Goal: Task Accomplishment & Management: Complete application form

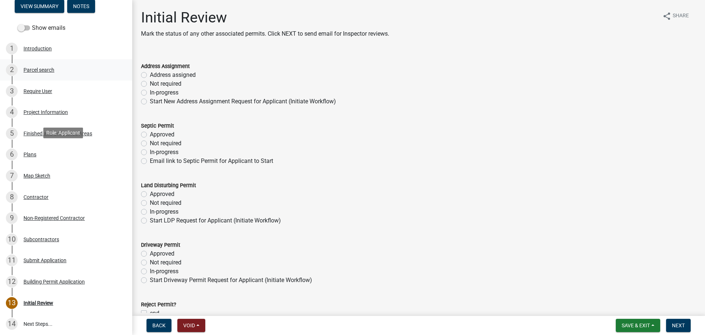
scroll to position [5, 0]
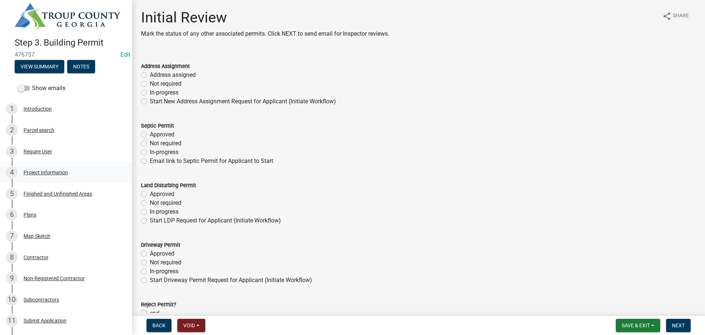
click at [53, 167] on div "4 Project Information" at bounding box center [63, 172] width 115 height 12
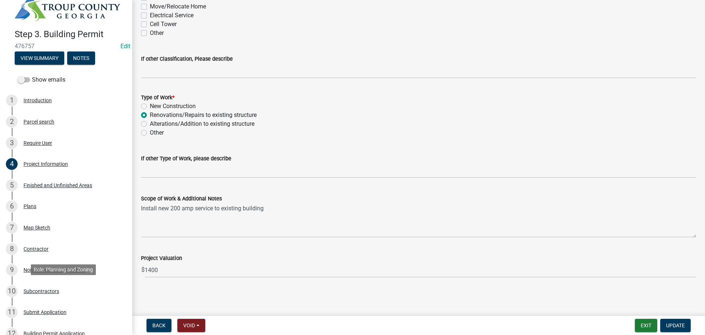
scroll to position [0, 0]
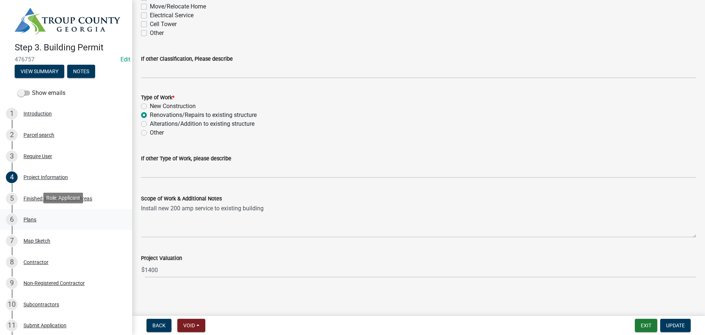
click at [36, 218] on div "6 Plans" at bounding box center [63, 219] width 115 height 12
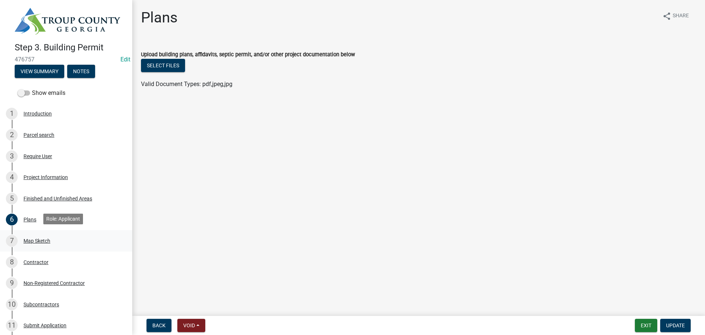
click at [38, 240] on div "Map Sketch" at bounding box center [37, 240] width 27 height 5
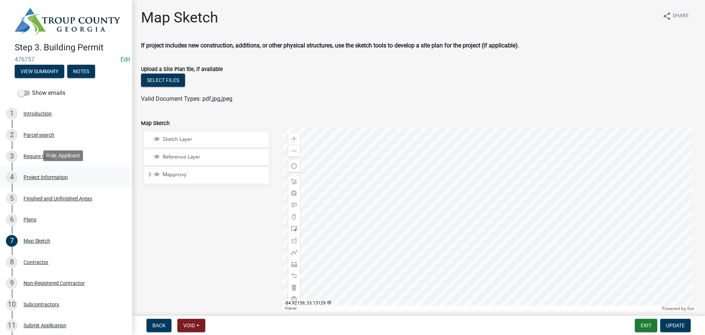
click at [61, 176] on div "Project Information" at bounding box center [46, 176] width 44 height 5
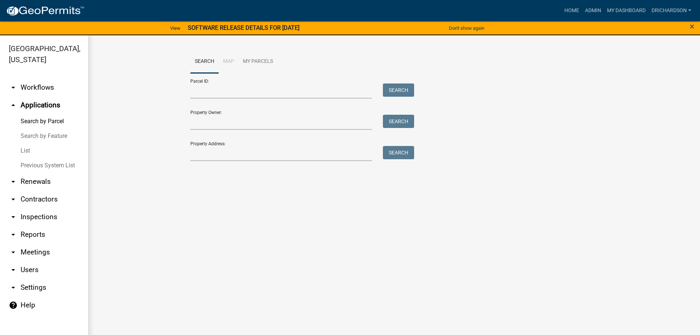
click at [219, 99] on form "Parcel ID: Search Property Owner: Search Property Address: Search" at bounding box center [300, 117] width 220 height 88
click at [217, 90] on input "Parcel ID:" at bounding box center [281, 90] width 182 height 15
click at [217, 94] on input "Parcel ID:" at bounding box center [281, 90] width 182 height 15
paste input "0254 000027"
click at [390, 96] on button "Search" at bounding box center [398, 89] width 31 height 13
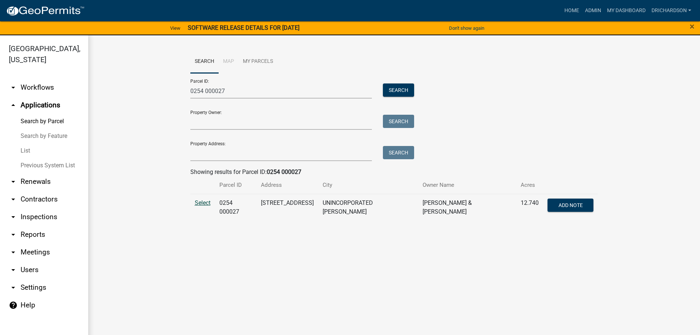
click at [199, 202] on span "Select" at bounding box center [203, 202] width 16 height 7
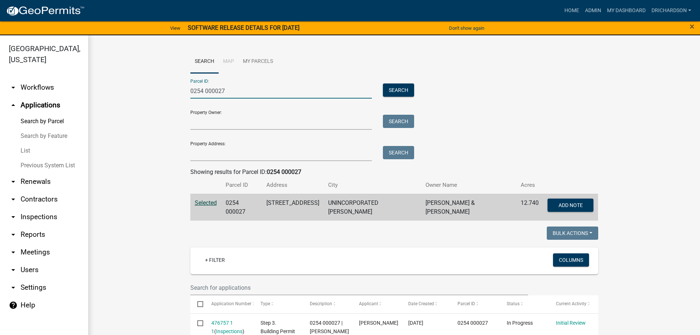
drag, startPoint x: 239, startPoint y: 94, endPoint x: 138, endPoint y: 98, distance: 101.5
click at [139, 98] on wm-workflow-application-search-view "Search Map My Parcels Parcel ID: 0254 000027 Search Property Owner: Search Prop…" at bounding box center [394, 303] width 582 height 507
paste input "644 000044"
type input "0644 000044"
click at [404, 91] on button "Search" at bounding box center [398, 89] width 31 height 13
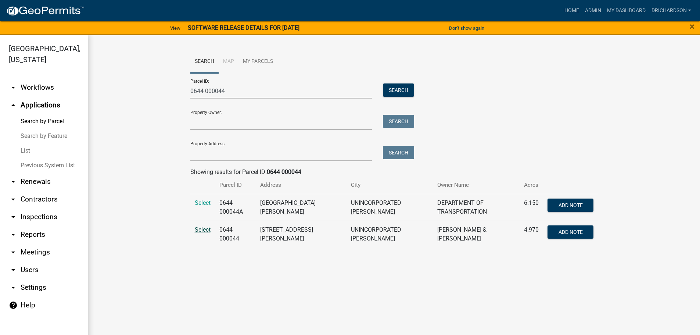
drag, startPoint x: 201, startPoint y: 229, endPoint x: 197, endPoint y: 226, distance: 5.2
click at [197, 225] on td "Select" at bounding box center [202, 233] width 25 height 27
click at [200, 229] on span "Select" at bounding box center [203, 229] width 16 height 7
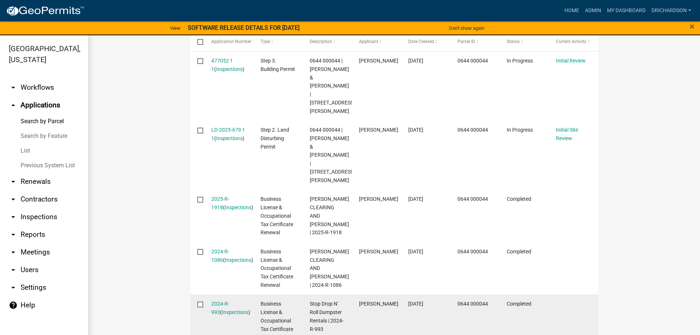
scroll to position [117, 0]
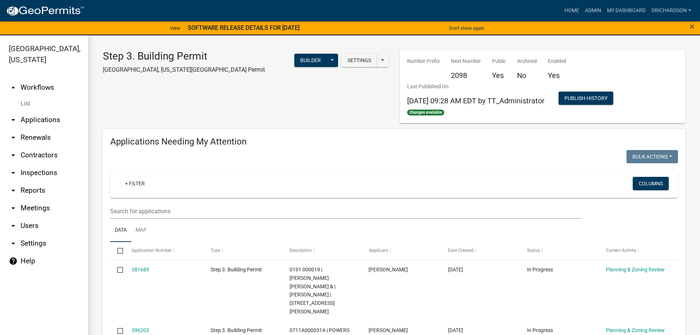
select select "1: 25"
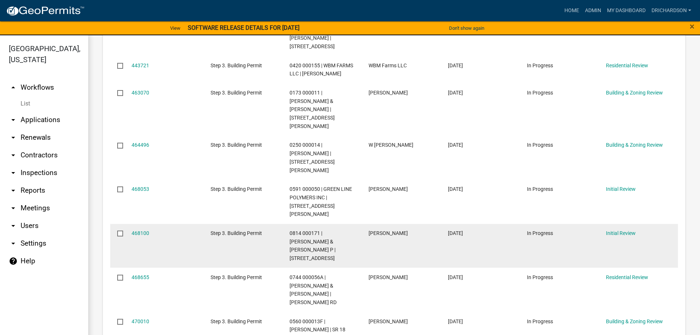
scroll to position [331, 0]
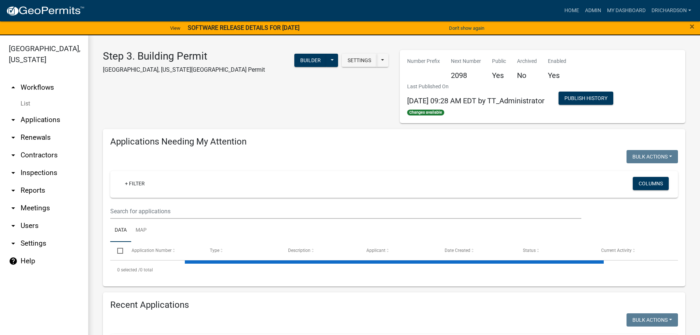
select select "1: 25"
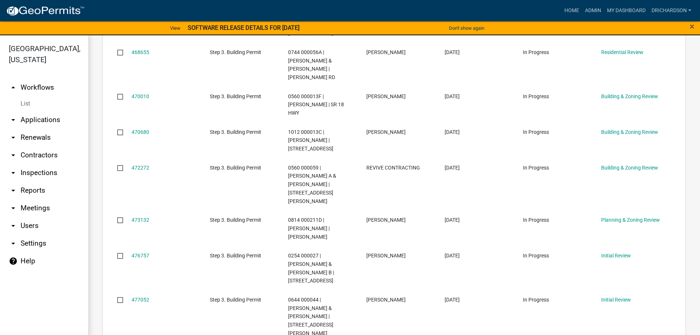
scroll to position [661, 0]
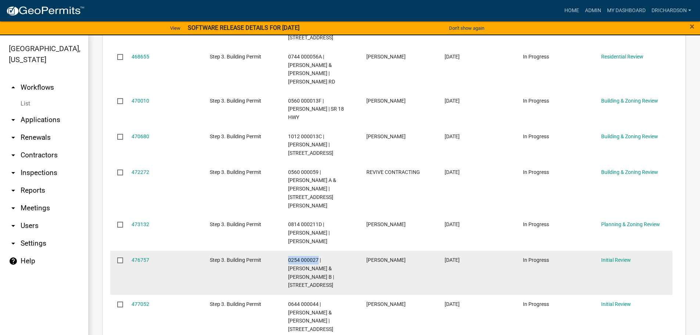
drag, startPoint x: 288, startPoint y: 168, endPoint x: 318, endPoint y: 167, distance: 29.8
click at [318, 257] on span "0254 000027 | NEIGHBORS WALTER & JODY B | 6724 HOGANSVILLE RD" at bounding box center [311, 272] width 46 height 31
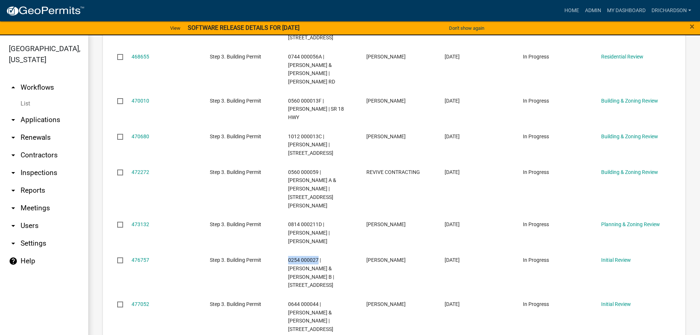
copy span "0254 000027"
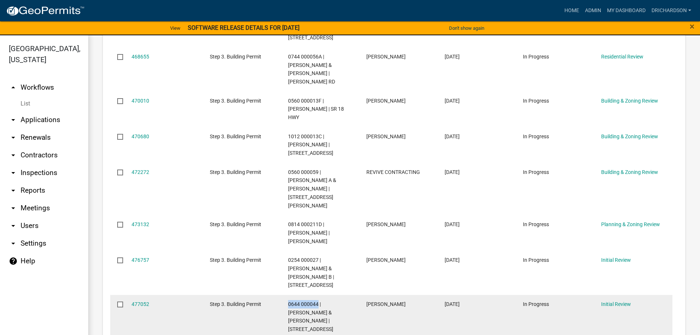
drag, startPoint x: 288, startPoint y: 204, endPoint x: 317, endPoint y: 204, distance: 29.4
click at [317, 301] on span "0644 000044 | BROWN THOMAS & LISA | 3337 ROBERT HAYES RD" at bounding box center [310, 320] width 45 height 39
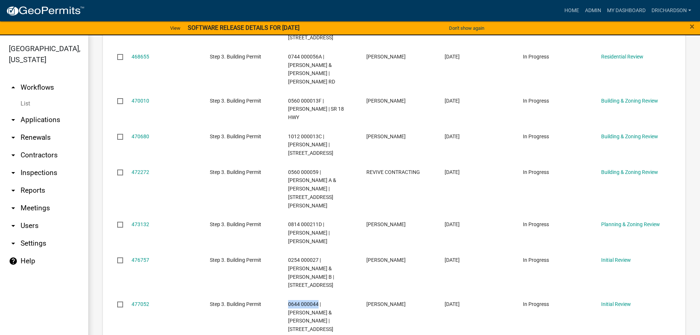
copy span "0644 000044"
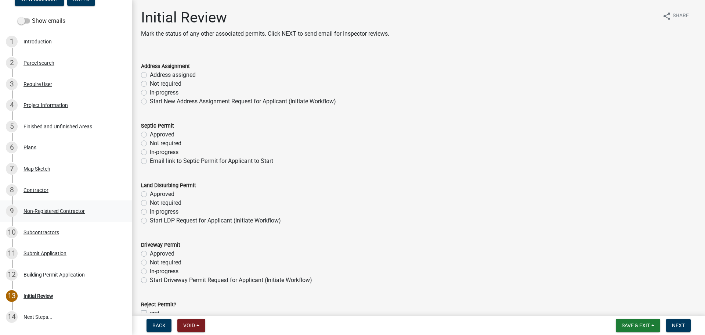
scroll to position [5, 0]
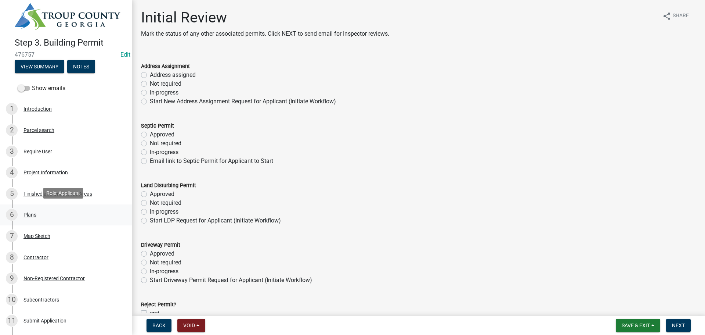
click at [31, 212] on div "Plans" at bounding box center [30, 214] width 13 height 5
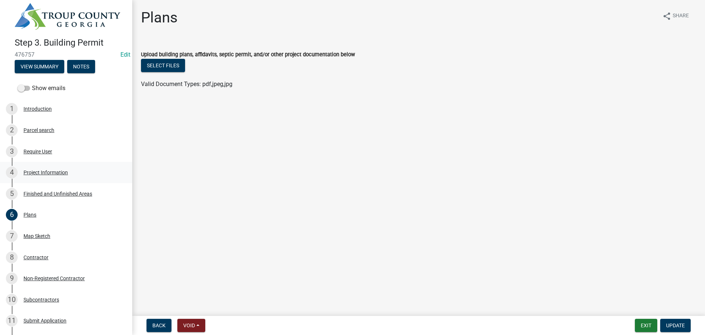
click at [50, 173] on div "Project Information" at bounding box center [46, 172] width 44 height 5
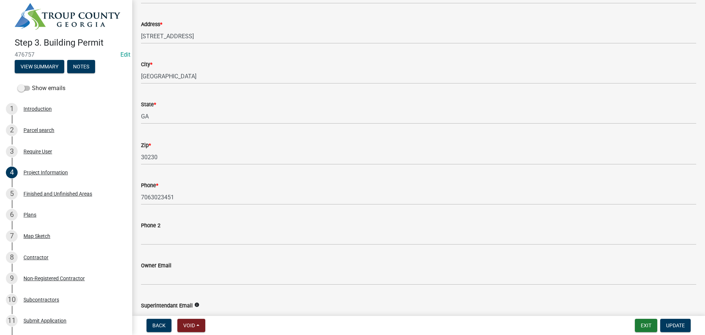
scroll to position [0, 0]
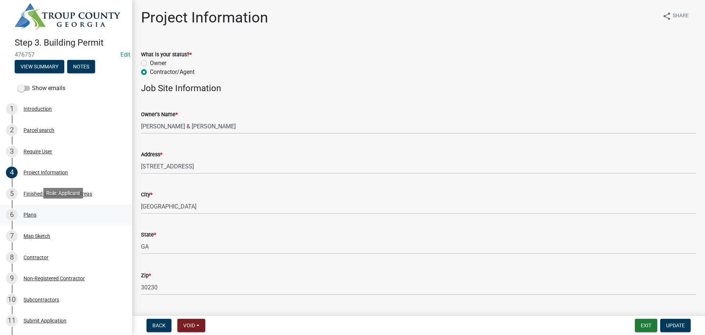
click at [35, 212] on div "Plans" at bounding box center [30, 214] width 13 height 5
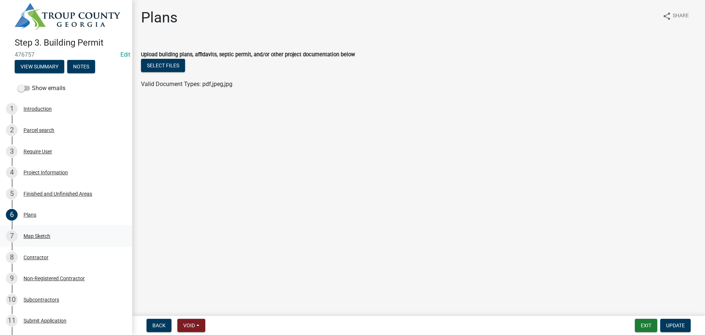
click at [40, 233] on div "Map Sketch" at bounding box center [37, 235] width 27 height 5
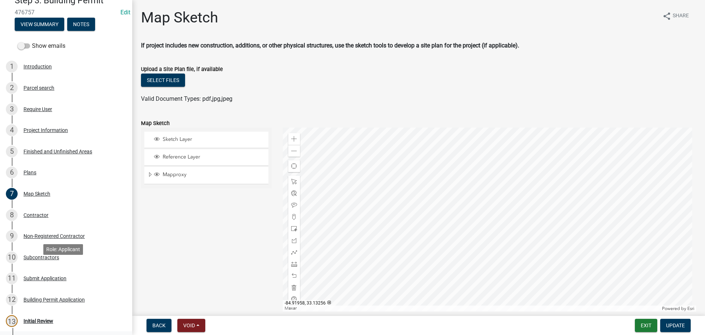
scroll to position [115, 0]
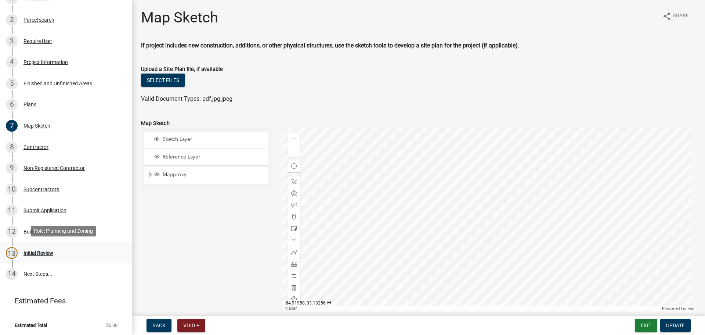
click at [51, 253] on div "Initial Review" at bounding box center [39, 252] width 30 height 5
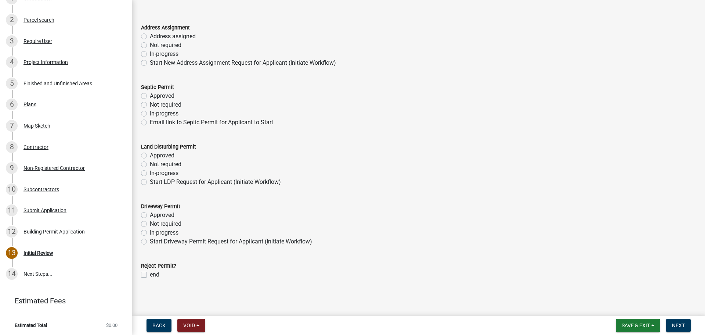
scroll to position [40, 0]
click at [150, 272] on label "end" at bounding box center [155, 272] width 10 height 9
click at [150, 272] on input "end" at bounding box center [152, 270] width 5 height 5
checkbox input "true"
click at [686, 329] on button "Next" at bounding box center [678, 324] width 25 height 13
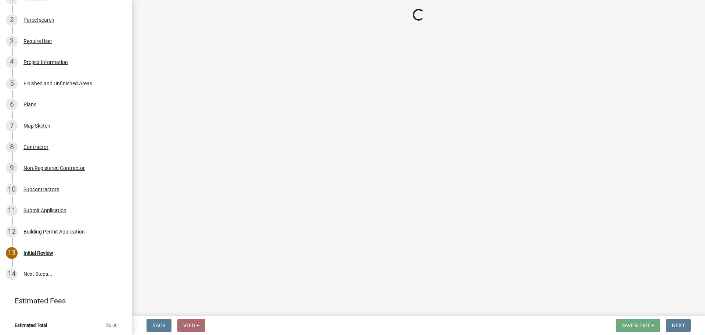
scroll to position [136, 0]
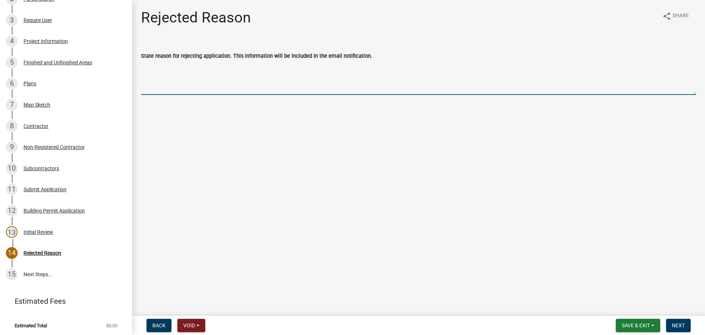
click at [162, 66] on textarea "State reason for rejecting application. This information will be included in th…" at bounding box center [418, 77] width 555 height 35
click at [343, 76] on textarea "Hello, Please provide information to which building will be gaining 200 amp pow…" at bounding box center [418, 77] width 555 height 35
click at [499, 76] on textarea "Hello, Please provide information to which building will be gaining 200 amp pow…" at bounding box center [418, 77] width 555 height 35
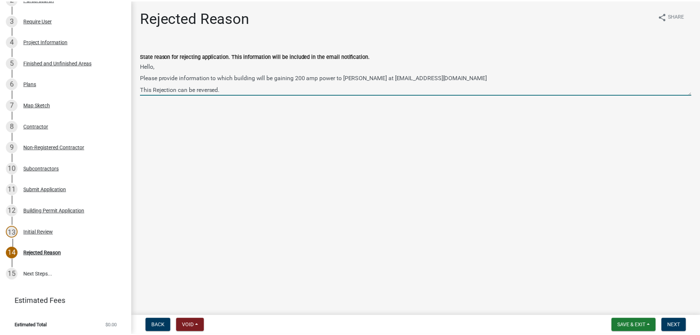
scroll to position [10, 0]
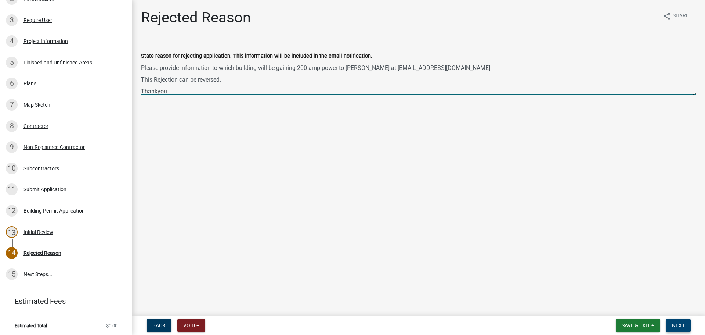
type textarea "Hello, Please provide information to which building will be gaining 200 amp pow…"
click at [680, 321] on button "Next" at bounding box center [678, 324] width 25 height 13
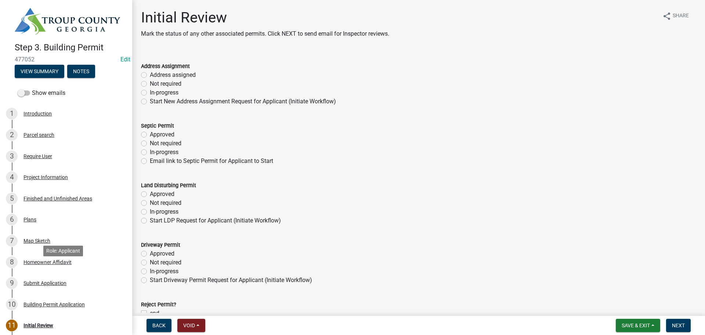
scroll to position [73, 0]
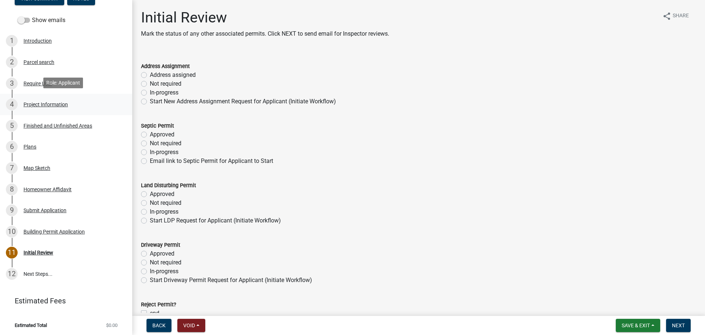
click at [46, 103] on div "Project Information" at bounding box center [46, 104] width 44 height 5
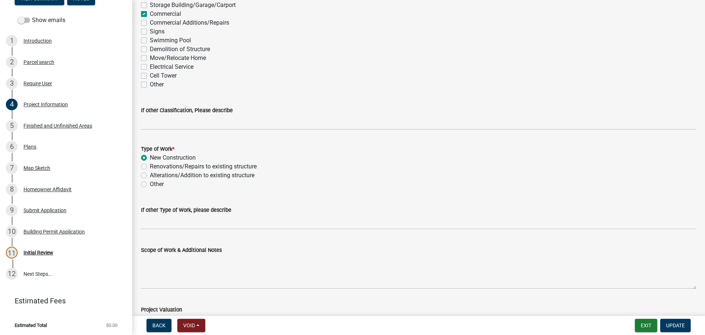
scroll to position [686, 0]
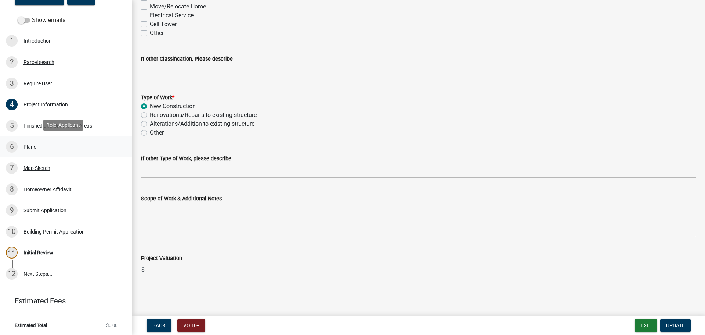
click at [44, 141] on div "6 Plans" at bounding box center [63, 147] width 115 height 12
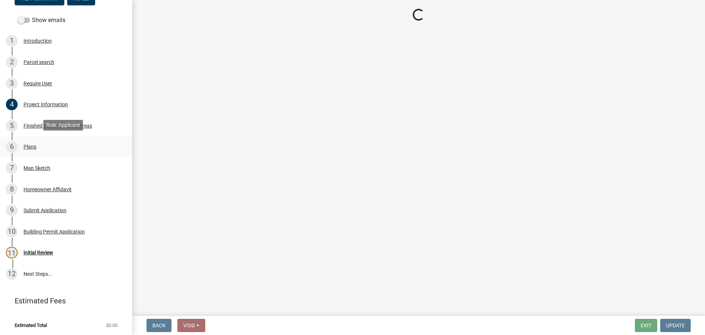
scroll to position [0, 0]
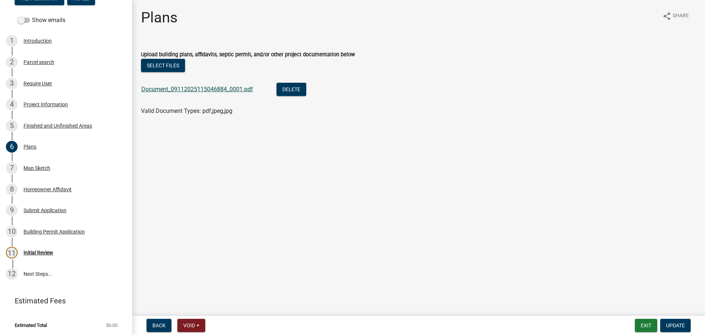
click at [176, 86] on link "Document_09112025115046884_0001.pdf" at bounding box center [197, 89] width 112 height 7
click at [35, 171] on div "7 Map Sketch" at bounding box center [63, 168] width 115 height 12
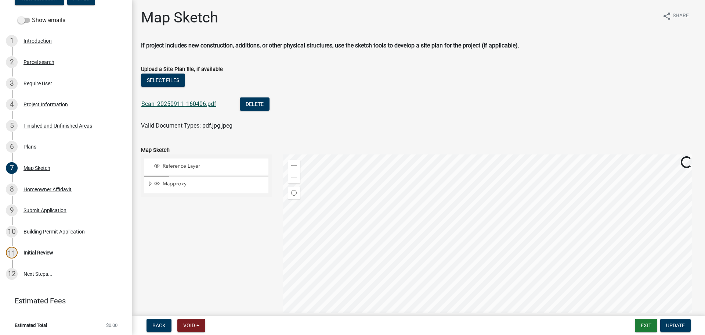
click at [188, 105] on link "Scan_20250911_160406.pdf" at bounding box center [178, 103] width 75 height 7
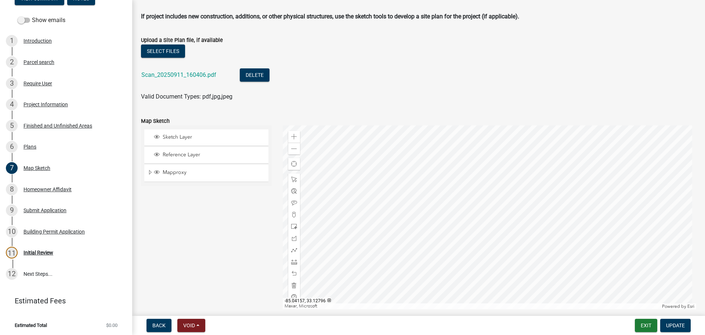
scroll to position [37, 0]
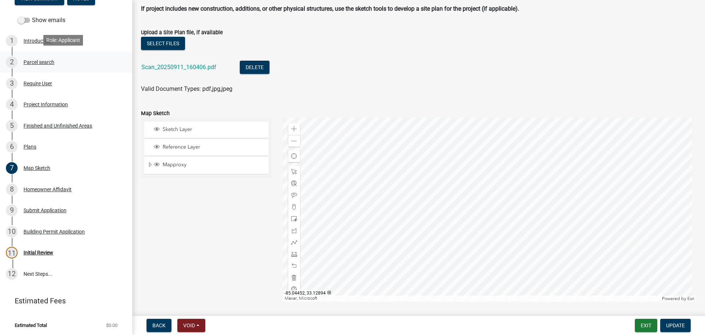
click at [40, 60] on div "Parcel search" at bounding box center [39, 62] width 31 height 5
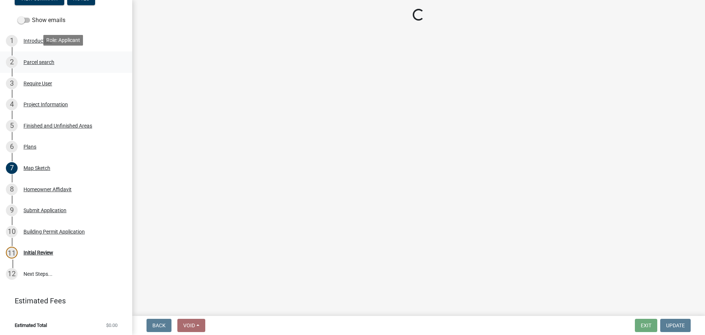
scroll to position [0, 0]
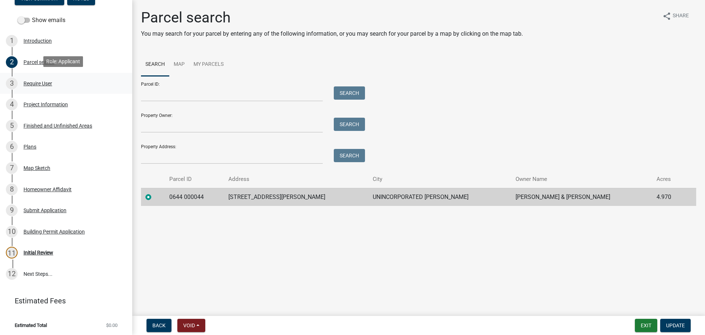
click at [39, 83] on div "Require User" at bounding box center [38, 83] width 29 height 5
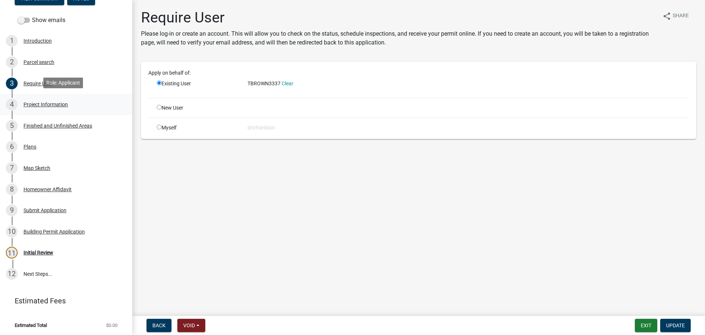
click at [43, 104] on div "Project Information" at bounding box center [46, 104] width 44 height 5
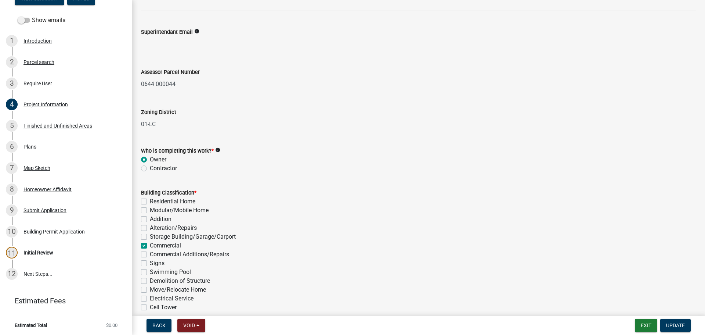
scroll to position [404, 0]
click at [43, 250] on div "Initial Review" at bounding box center [39, 252] width 30 height 5
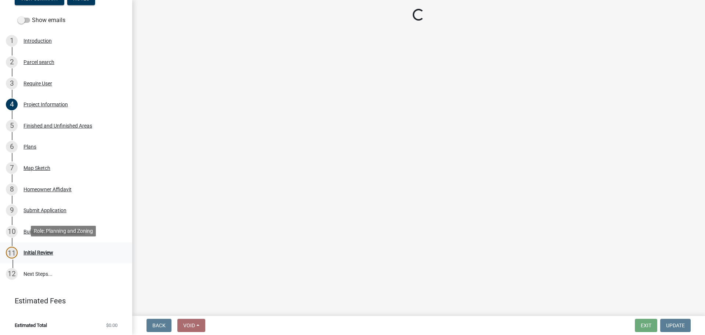
scroll to position [0, 0]
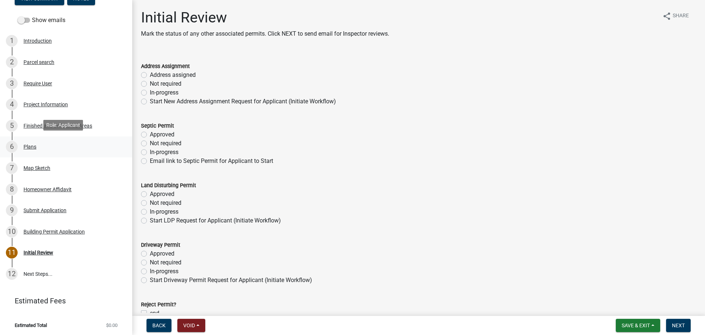
click at [35, 144] on div "Plans" at bounding box center [30, 146] width 13 height 5
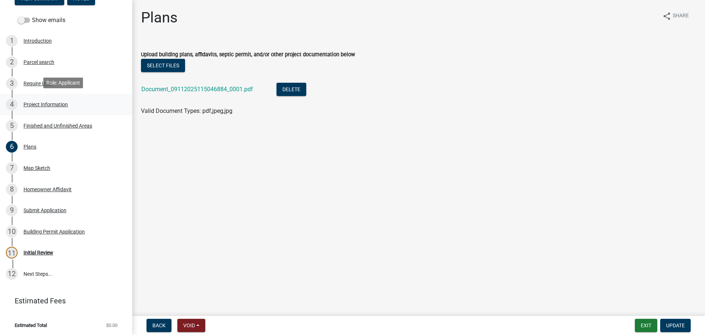
click at [55, 94] on link "4 Project Information" at bounding box center [66, 104] width 132 height 21
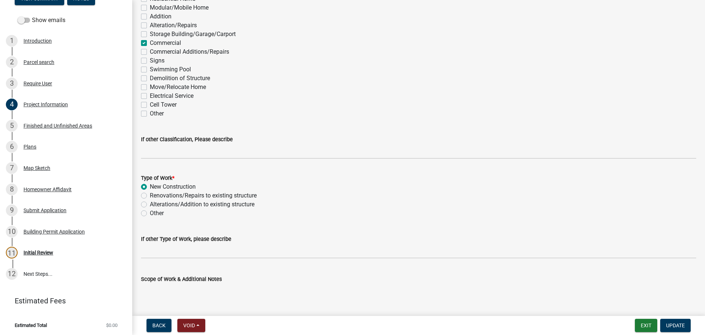
scroll to position [686, 0]
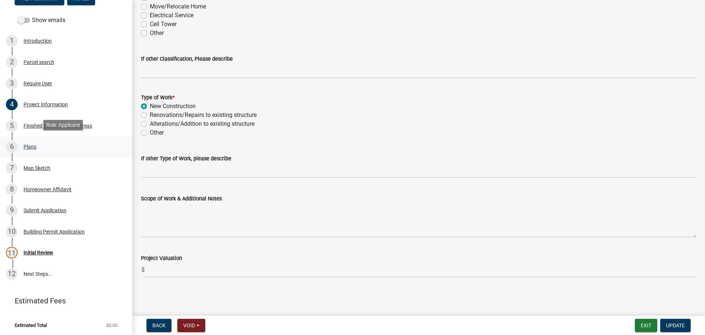
click at [32, 144] on div "Plans" at bounding box center [30, 146] width 13 height 5
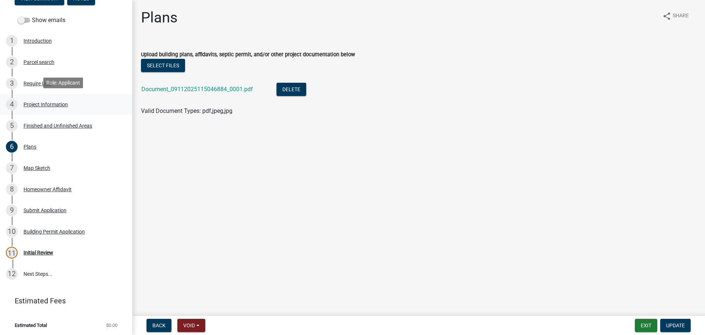
click at [52, 103] on div "Project Information" at bounding box center [46, 104] width 44 height 5
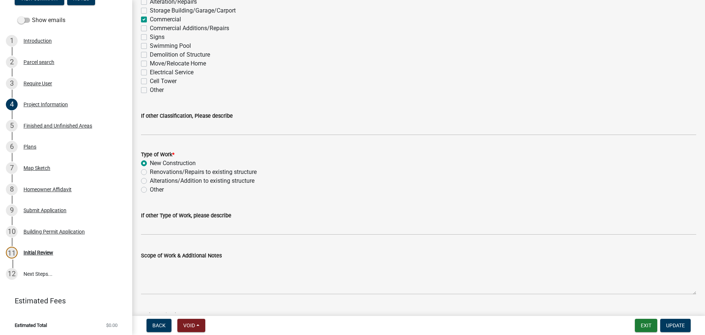
scroll to position [686, 0]
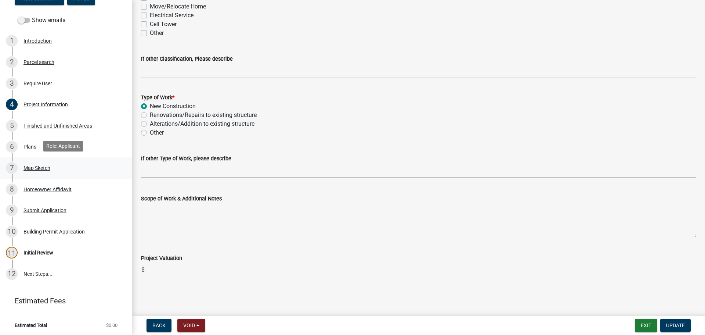
click at [67, 162] on div "7 Map Sketch" at bounding box center [63, 168] width 115 height 12
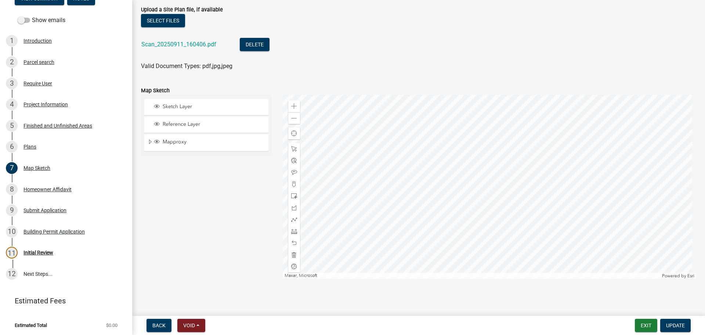
scroll to position [61, 0]
click at [181, 46] on link "Scan_20250911_160406.pdf" at bounding box center [178, 43] width 75 height 7
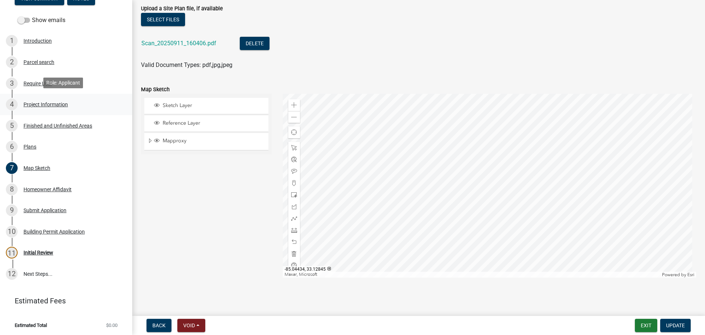
click at [47, 106] on div "4 Project Information" at bounding box center [63, 104] width 115 height 12
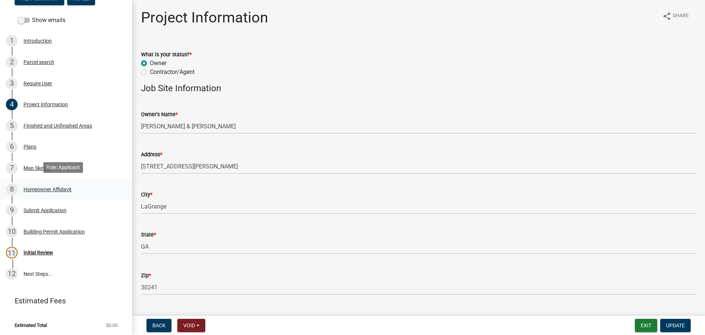
click at [57, 189] on div "Homeowner Affidavit" at bounding box center [48, 189] width 48 height 5
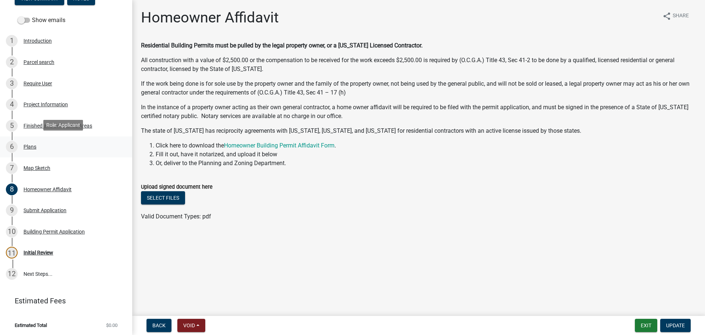
click at [32, 144] on div "Plans" at bounding box center [30, 146] width 13 height 5
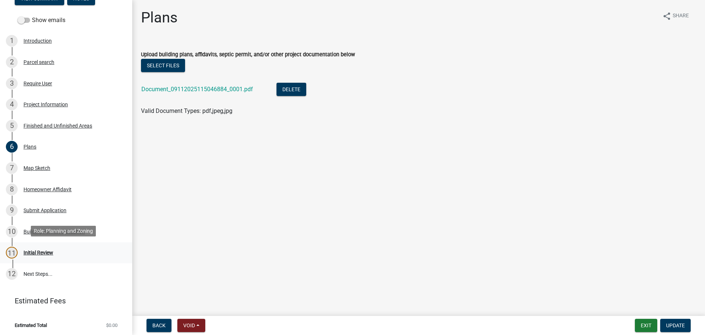
click at [57, 255] on div "11 Initial Review" at bounding box center [63, 252] width 115 height 12
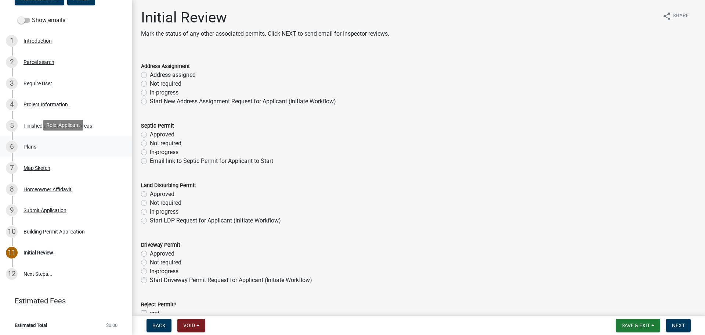
click at [21, 149] on div "6 Plans" at bounding box center [63, 147] width 115 height 12
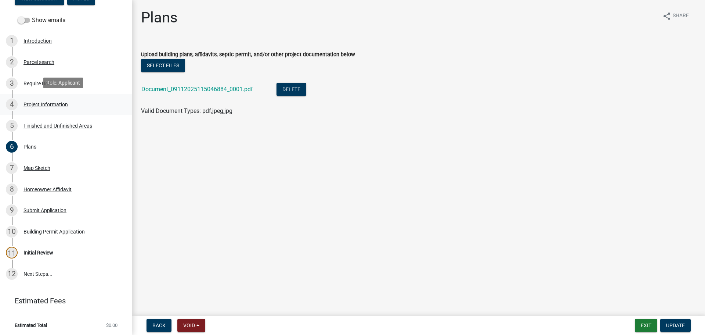
click at [38, 104] on div "Project Information" at bounding box center [46, 104] width 44 height 5
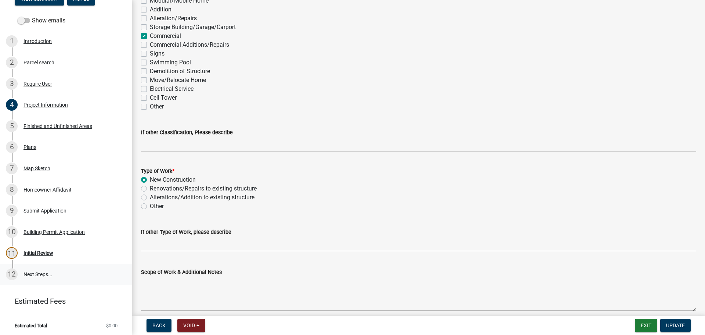
scroll to position [73, 0]
click at [45, 250] on div "Initial Review" at bounding box center [39, 252] width 30 height 5
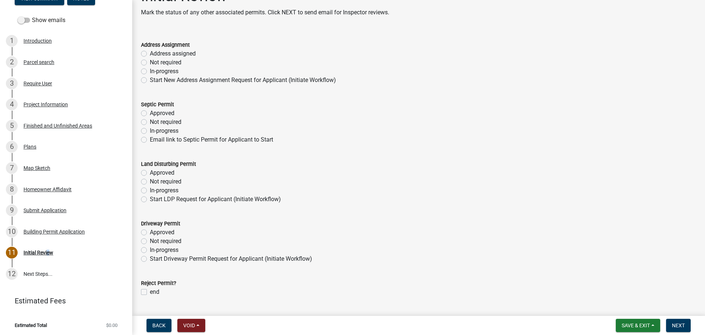
scroll to position [40, 0]
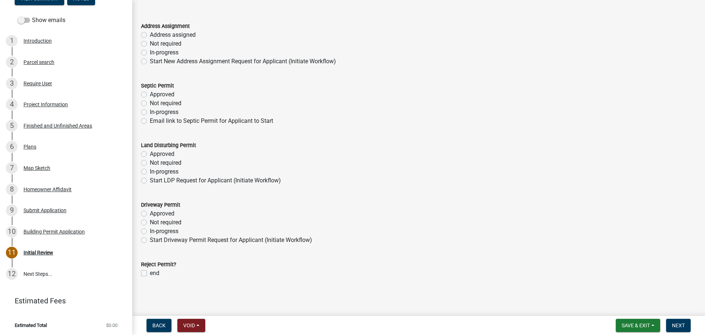
click at [144, 276] on div "end" at bounding box center [418, 272] width 555 height 9
click at [150, 273] on label "end" at bounding box center [155, 272] width 10 height 9
click at [150, 273] on input "end" at bounding box center [152, 270] width 5 height 5
checkbox input "true"
click at [675, 321] on button "Next" at bounding box center [678, 324] width 25 height 13
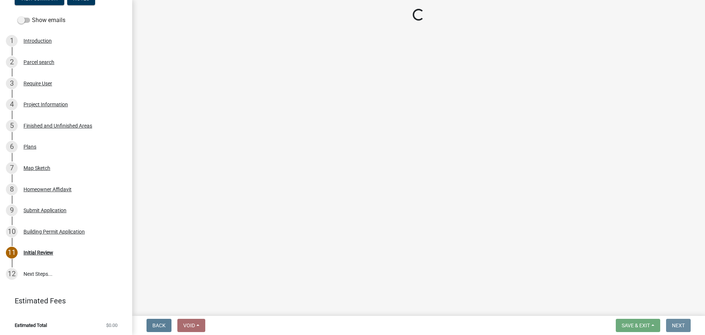
scroll to position [0, 0]
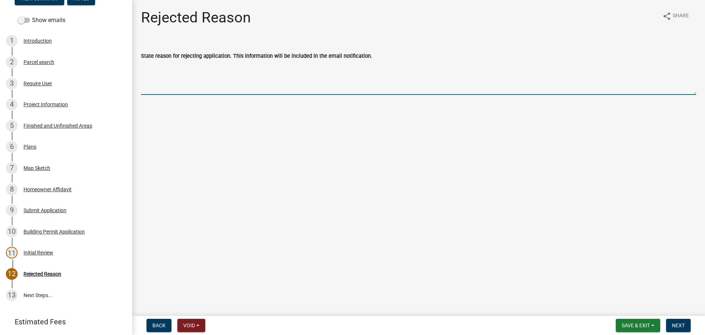
click at [191, 76] on textarea "State reason for rejecting application. This information will be included in th…" at bounding box center [418, 77] width 555 height 35
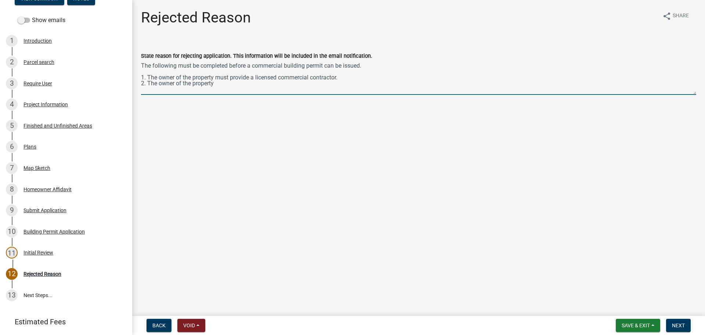
click at [338, 76] on textarea "The following must be completed before a commercial building permit can be issu…" at bounding box center [418, 77] width 555 height 35
click at [227, 83] on textarea "The following must be completed before a commercial building permit can be issu…" at bounding box center [418, 77] width 555 height 35
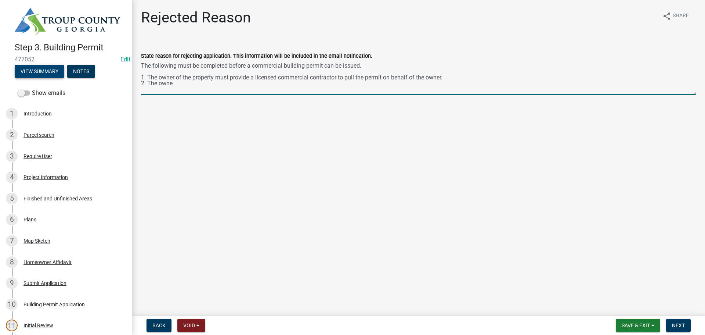
click at [45, 66] on button "View Summary" at bounding box center [40, 71] width 50 height 13
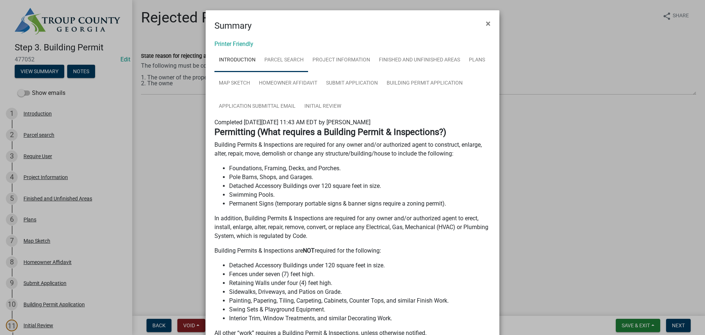
click at [300, 57] on link "Parcel search" at bounding box center [284, 60] width 48 height 24
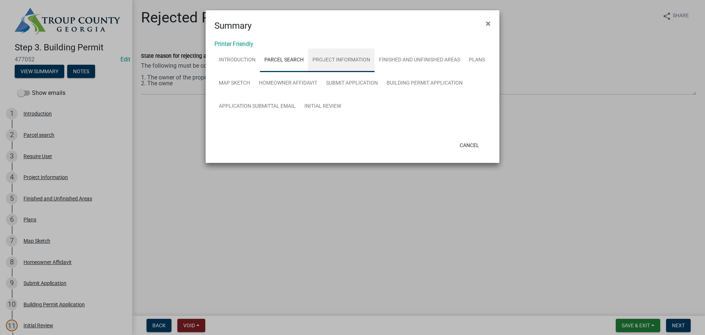
click at [343, 51] on link "Project Information" at bounding box center [341, 60] width 66 height 24
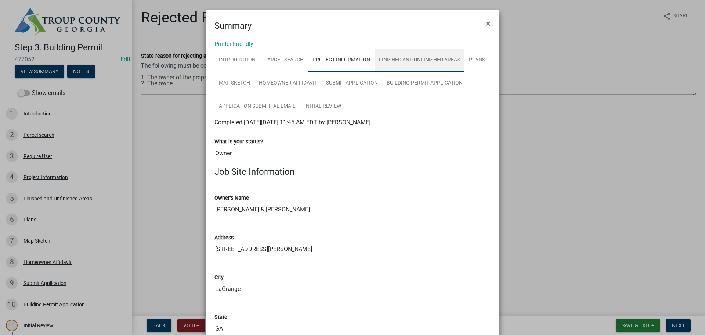
click at [402, 63] on link "Finished and Unfinished Areas" at bounding box center [420, 60] width 90 height 24
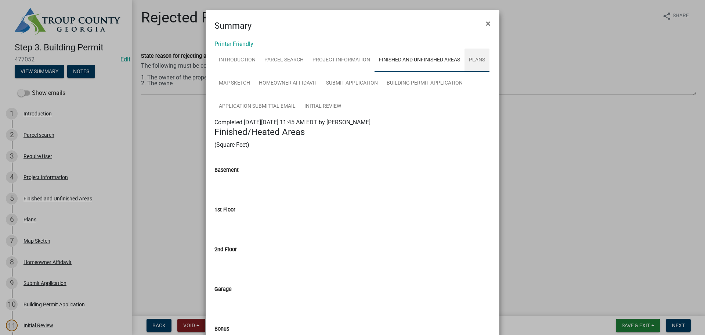
click at [466, 63] on link "Plans" at bounding box center [477, 60] width 25 height 24
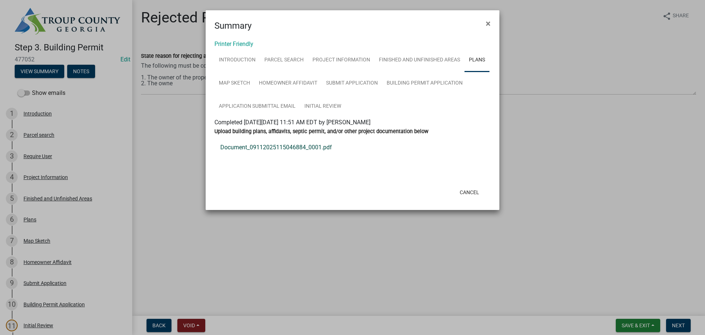
click at [286, 144] on link "Document_09112025115046884_0001.pdf" at bounding box center [353, 147] width 276 height 18
click at [489, 25] on span "×" at bounding box center [488, 23] width 5 height 10
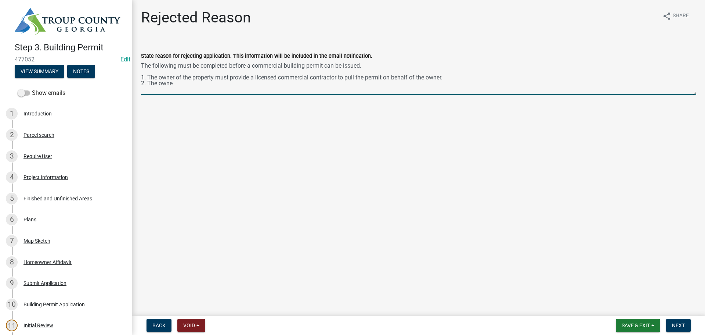
drag, startPoint x: 186, startPoint y: 83, endPoint x: 143, endPoint y: 86, distance: 43.5
click at [143, 86] on textarea "The following must be completed before a commercial building permit can be issu…" at bounding box center [418, 77] width 555 height 35
click at [458, 73] on textarea "The following must be completed before a commercial building permit can be issu…" at bounding box center [418, 77] width 555 height 35
click at [452, 79] on textarea "The following must be completed before a commercial building permit can be issu…" at bounding box center [418, 77] width 555 height 35
click at [294, 84] on textarea "The following must be completed before a commercial building permit can be issu…" at bounding box center [418, 77] width 555 height 35
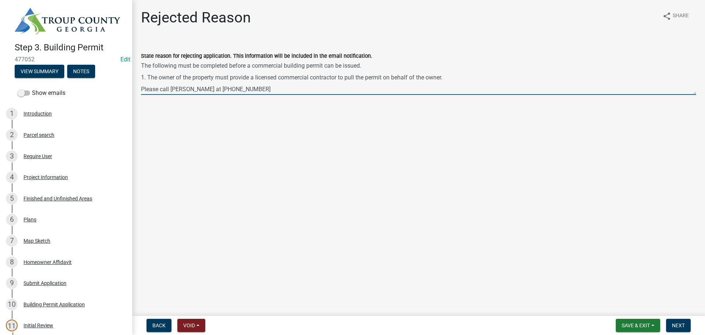
click at [282, 89] on textarea "The following must be completed before a commercial building permit can be issu…" at bounding box center [418, 77] width 555 height 35
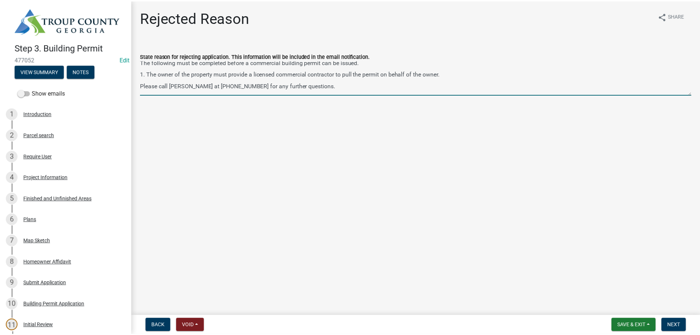
scroll to position [10, 0]
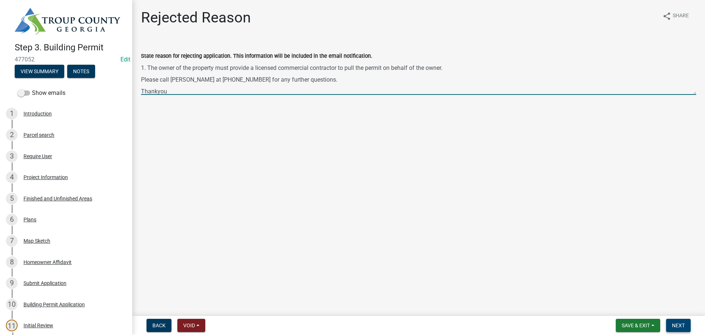
type textarea "The following must be completed before a commercial building permit can be issu…"
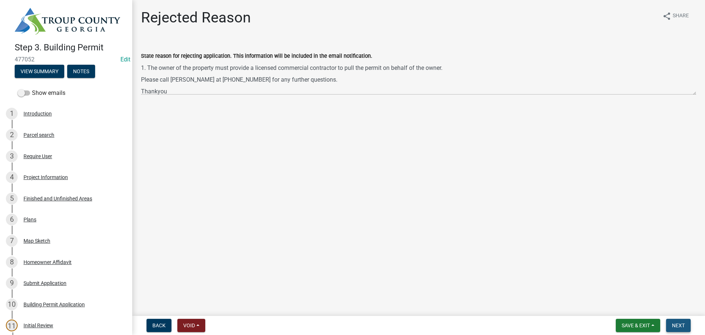
click at [681, 327] on span "Next" at bounding box center [678, 325] width 13 height 6
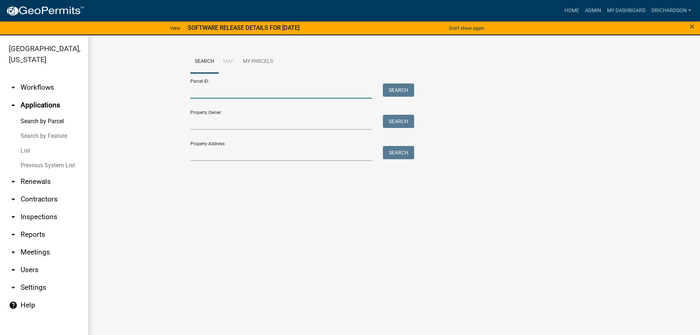
click at [240, 89] on input "Parcel ID:" at bounding box center [281, 90] width 182 height 15
paste input "0173 000030A"
type input "0173 000030A"
click at [398, 87] on button "Search" at bounding box center [398, 89] width 31 height 13
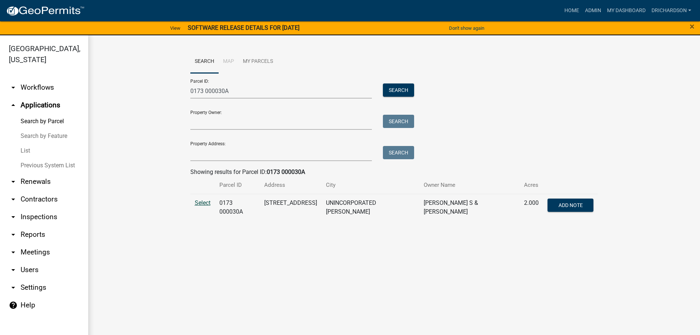
click at [206, 199] on span "Select" at bounding box center [203, 202] width 16 height 7
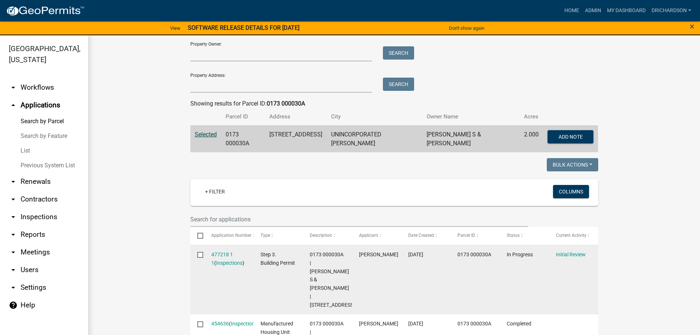
scroll to position [64, 0]
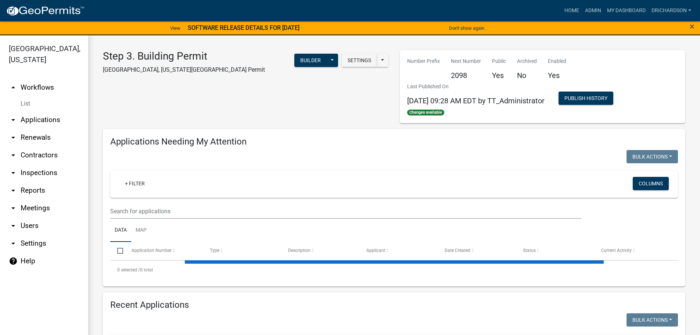
select select "1: 25"
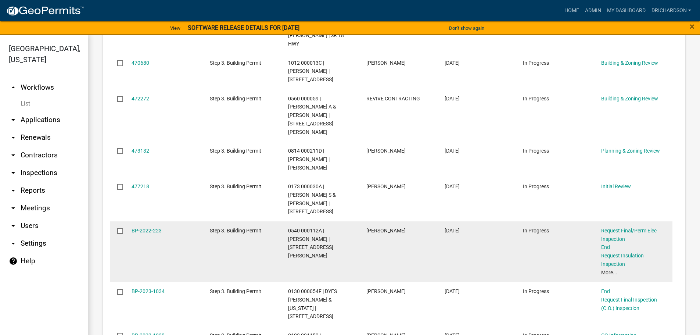
scroll to position [698, 0]
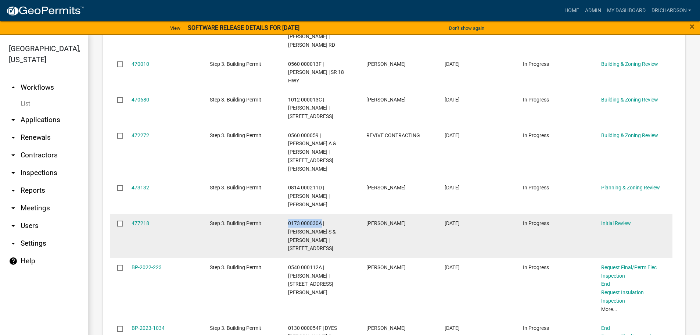
drag, startPoint x: 286, startPoint y: 128, endPoint x: 320, endPoint y: 130, distance: 33.8
click at [320, 214] on datatable-body-cell "0173 000030A | [PERSON_NAME] S & [PERSON_NAME] | [STREET_ADDRESS]" at bounding box center [320, 236] width 78 height 44
copy span "0173 000030A"
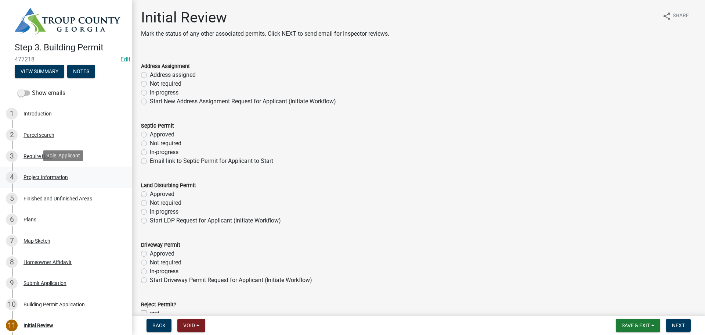
click at [46, 169] on link "4 Project Information" at bounding box center [66, 176] width 132 height 21
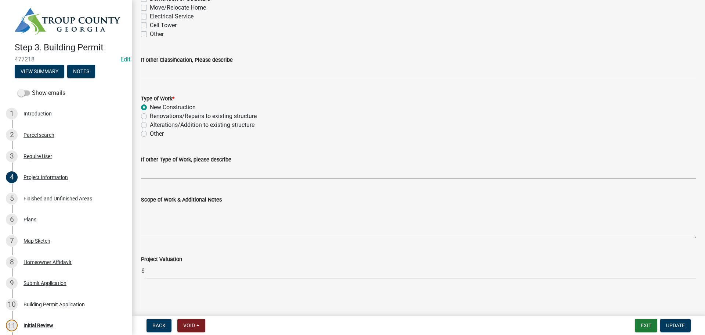
scroll to position [686, 0]
click at [36, 216] on div "6 Plans" at bounding box center [63, 219] width 115 height 12
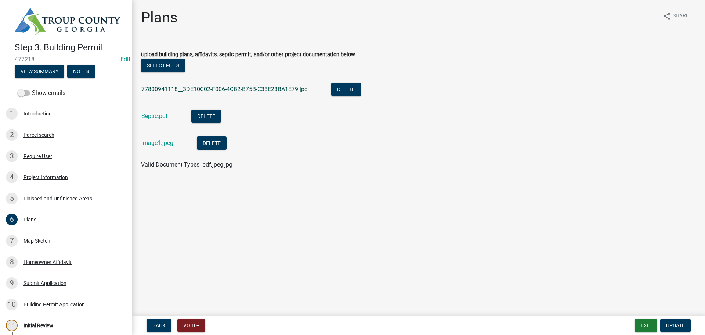
click at [206, 86] on link "77800941118__3DE10C02-F006-4CB2-B75B-C33E23BA1E79.jpg" at bounding box center [224, 89] width 166 height 7
click at [154, 115] on link "Septic.pdf" at bounding box center [154, 115] width 26 height 7
click at [163, 141] on link "image1.jpeg" at bounding box center [157, 142] width 32 height 7
click at [35, 238] on div "Map Sketch" at bounding box center [37, 240] width 27 height 5
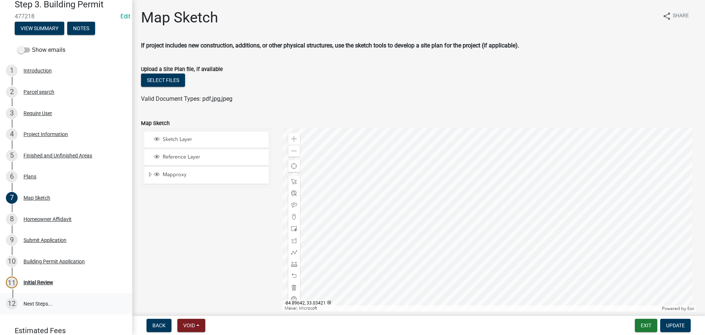
scroll to position [73, 0]
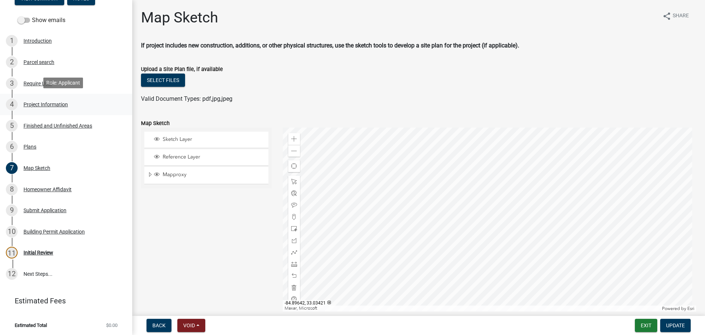
click at [45, 102] on div "Project Information" at bounding box center [46, 104] width 44 height 5
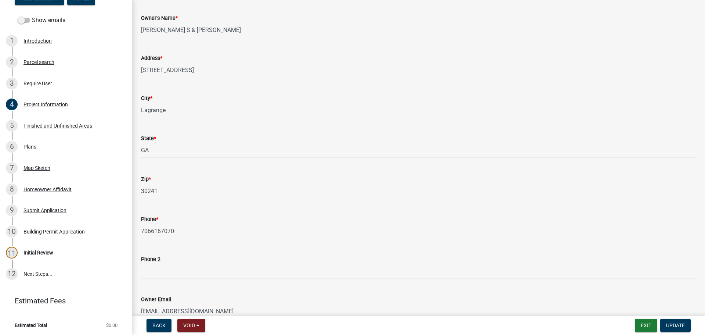
scroll to position [0, 0]
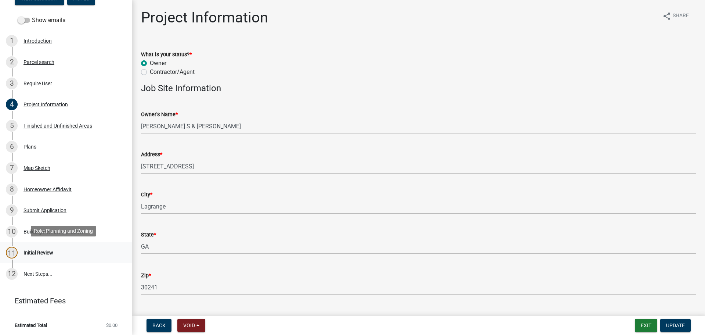
click at [31, 253] on div "Initial Review" at bounding box center [39, 252] width 30 height 5
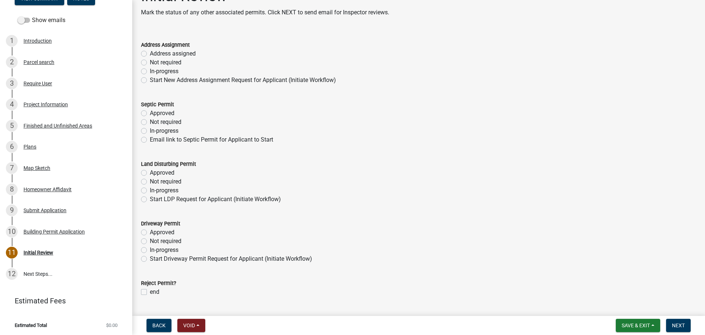
scroll to position [40, 0]
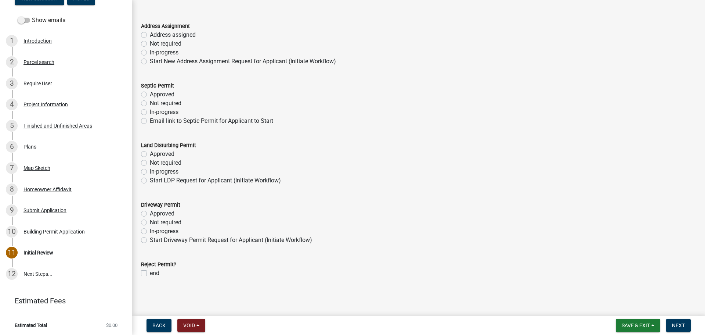
click at [150, 94] on label "Approved" at bounding box center [162, 94] width 25 height 9
click at [150, 94] on input "Approved" at bounding box center [152, 92] width 5 height 5
radio input "true"
click at [150, 35] on label "Address assigned" at bounding box center [173, 34] width 46 height 9
click at [150, 35] on input "Address assigned" at bounding box center [152, 32] width 5 height 5
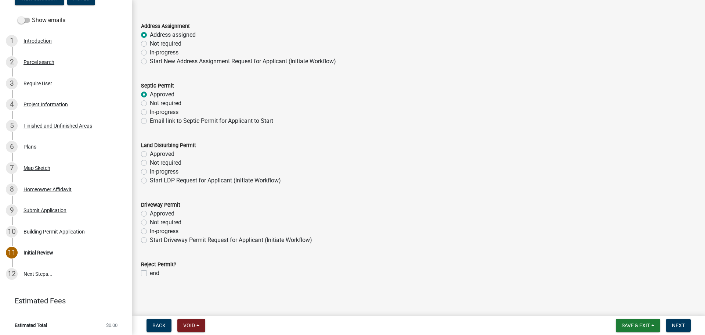
radio input "true"
click at [150, 105] on label "Not required" at bounding box center [166, 103] width 32 height 9
click at [150, 104] on input "Not required" at bounding box center [152, 101] width 5 height 5
radio input "true"
click at [150, 96] on label "Approved" at bounding box center [162, 94] width 25 height 9
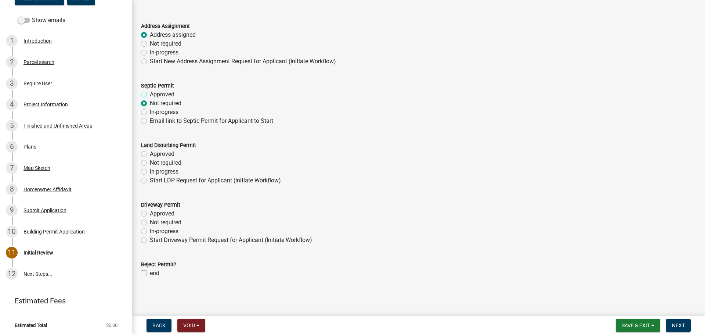
click at [150, 95] on input "Approved" at bounding box center [152, 92] width 5 height 5
radio input "true"
click at [150, 163] on label "Not required" at bounding box center [166, 162] width 32 height 9
click at [150, 163] on input "Not required" at bounding box center [152, 160] width 5 height 5
radio input "true"
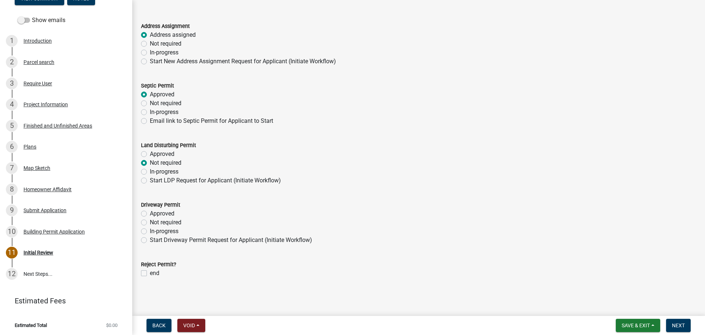
click at [150, 221] on label "Not required" at bounding box center [166, 222] width 32 height 9
click at [150, 221] on input "Not required" at bounding box center [152, 220] width 5 height 5
radio input "true"
click at [684, 322] on span "Next" at bounding box center [678, 325] width 13 height 6
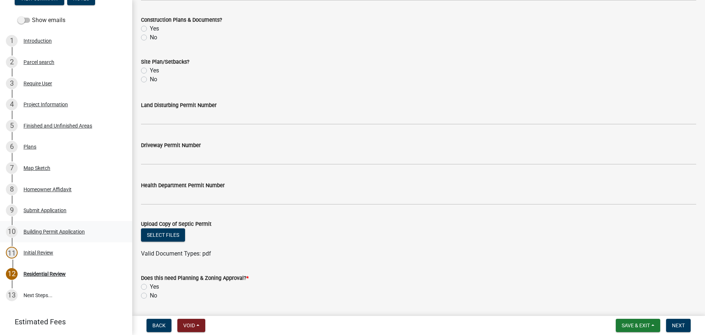
scroll to position [272, 0]
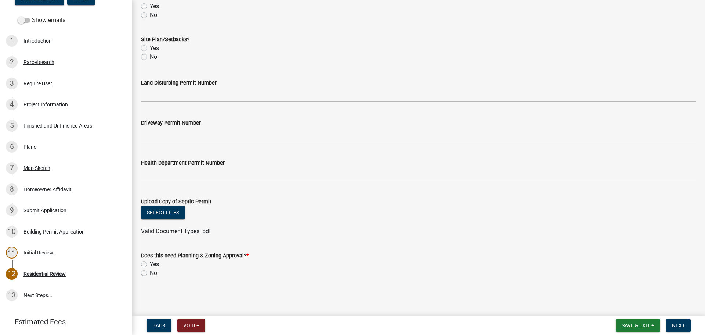
click at [150, 271] on label "No" at bounding box center [153, 272] width 7 height 9
click at [150, 271] on input "No" at bounding box center [152, 270] width 5 height 5
radio input "true"
click at [686, 322] on button "Next" at bounding box center [678, 324] width 25 height 13
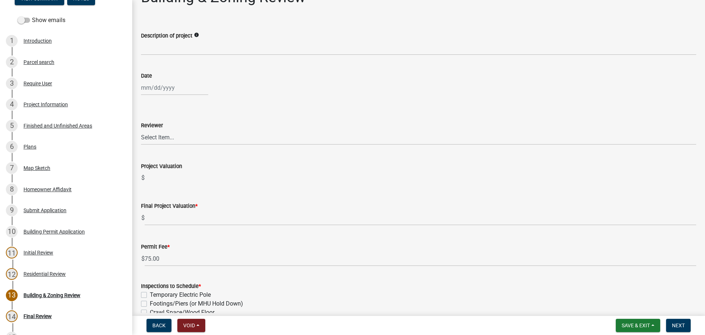
scroll to position [0, 0]
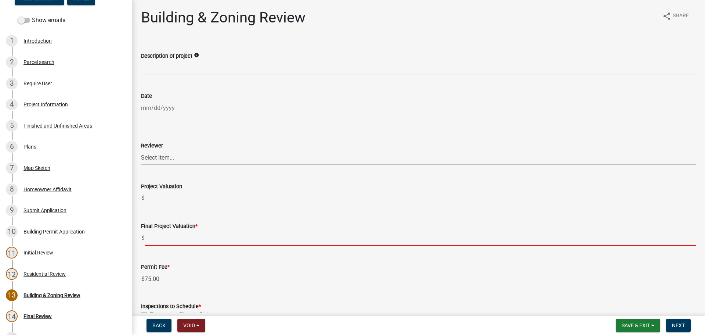
click at [166, 240] on input "text" at bounding box center [421, 237] width 552 height 15
paste input "$305,520.00"
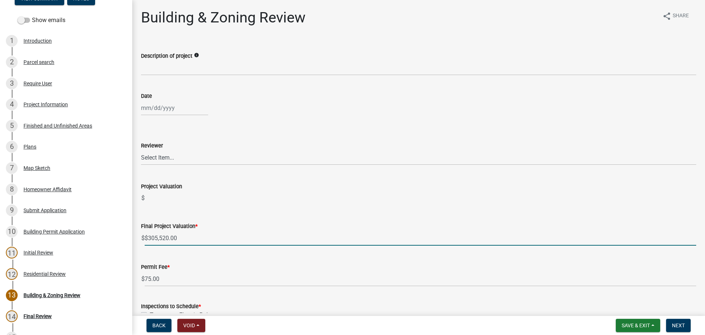
type input "305520"
click at [172, 57] on label "Description of project" at bounding box center [166, 56] width 51 height 5
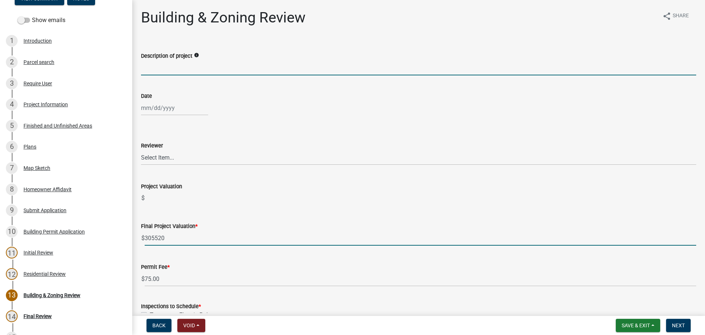
click at [172, 60] on input "Description of project" at bounding box center [418, 67] width 555 height 15
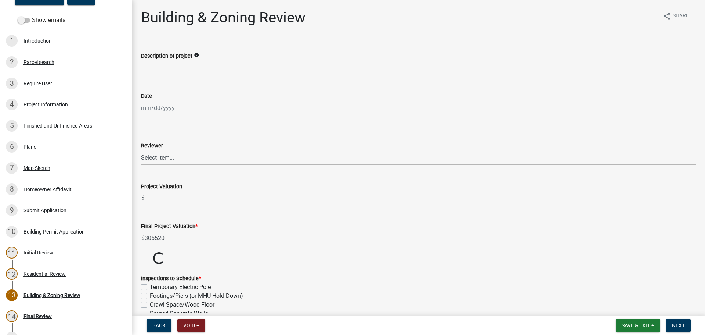
click at [172, 61] on input "Description of project" at bounding box center [418, 67] width 555 height 15
type input "a"
type input "m"
type input "MHU"
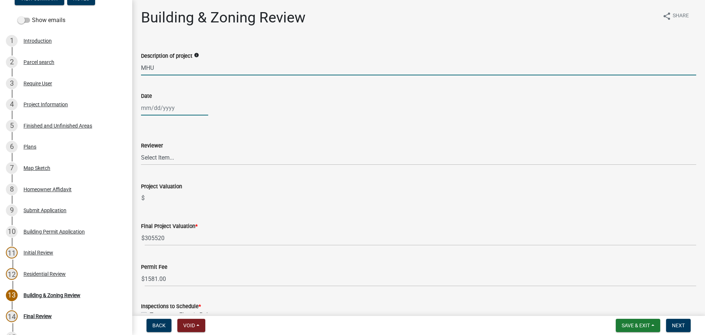
click at [169, 104] on div at bounding box center [174, 107] width 67 height 15
select select "9"
select select "2025"
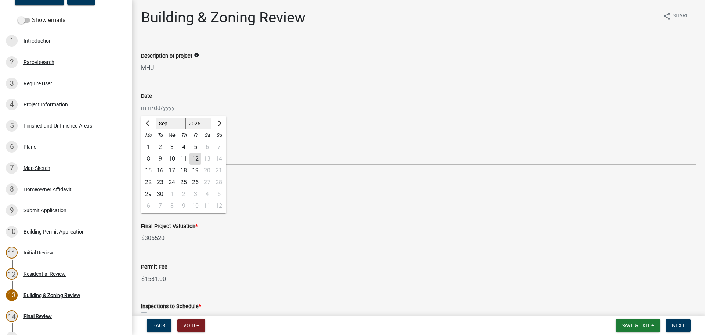
click at [197, 158] on div "12" at bounding box center [196, 159] width 12 height 12
type input "09/12/2025"
click at [185, 156] on select "Select Item... Douglas Richardson James Lorimer Thrailkill Jr Keanua Patterson …" at bounding box center [418, 157] width 555 height 15
click at [141, 150] on select "Select Item... Douglas Richardson James Lorimer Thrailkill Jr Keanua Patterson …" at bounding box center [418, 157] width 555 height 15
select select "d688b2a4-394c-4e7e-bf27-4f07b97f5404"
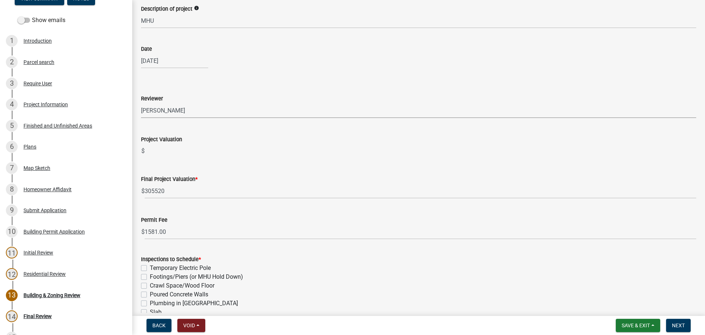
scroll to position [147, 0]
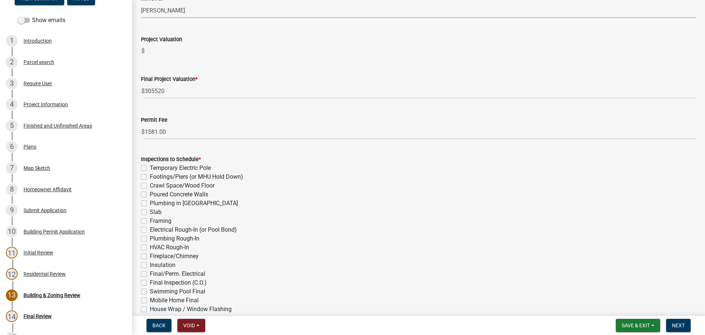
click at [147, 177] on div "Footings/Piers (or MHU Hold Down)" at bounding box center [418, 176] width 555 height 9
click at [150, 176] on label "Footings/Piers (or MHU Hold Down)" at bounding box center [196, 176] width 93 height 9
click at [150, 176] on input "Footings/Piers (or MHU Hold Down)" at bounding box center [152, 174] width 5 height 5
checkbox input "true"
checkbox input "false"
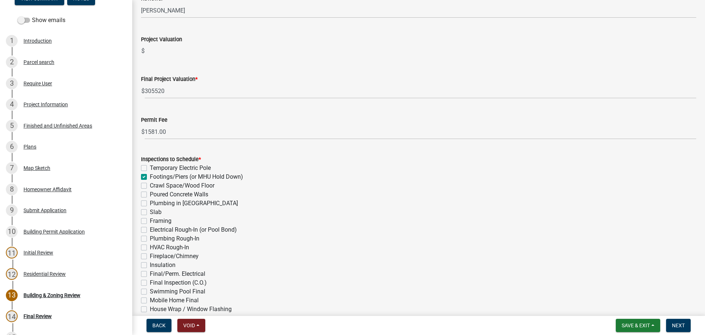
checkbox input "true"
checkbox input "false"
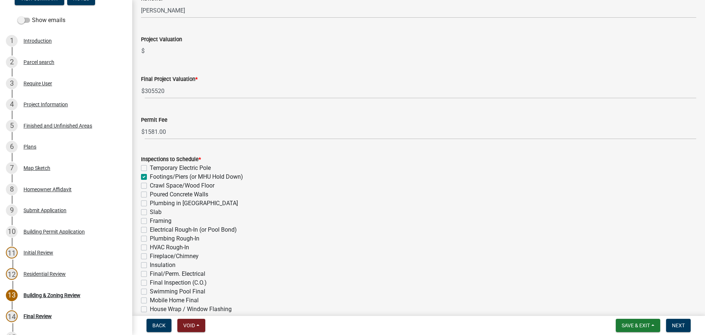
checkbox input "false"
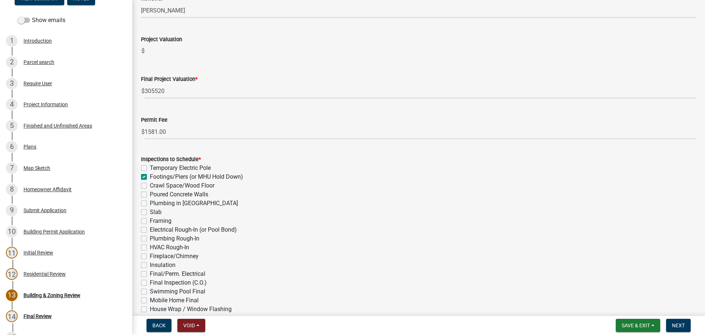
checkbox input "false"
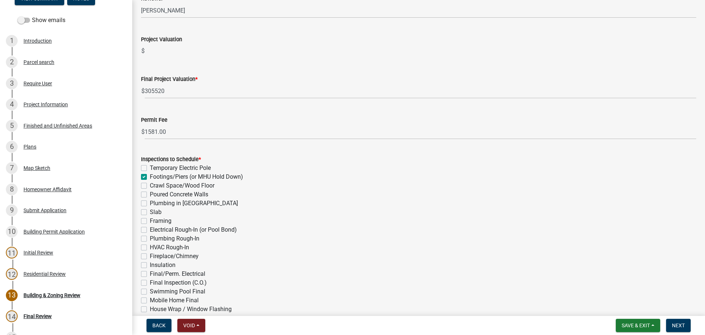
checkbox input "false"
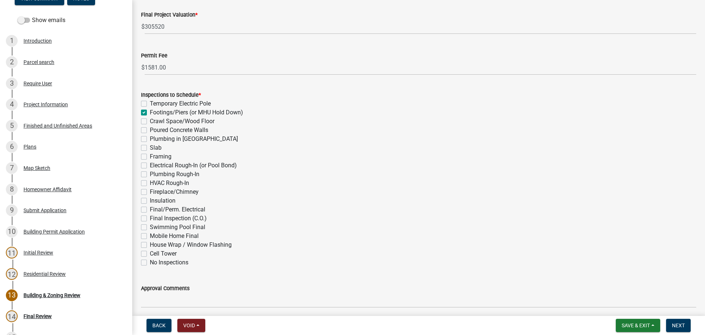
scroll to position [220, 0]
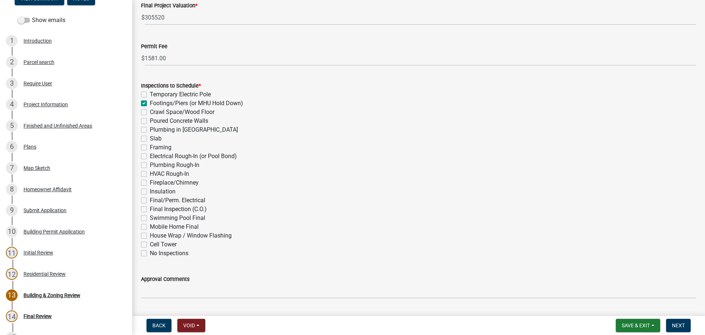
click at [150, 209] on label "Final Inspection (C.O.)" at bounding box center [178, 209] width 57 height 9
click at [150, 209] on input "Final Inspection (C.O.)" at bounding box center [152, 207] width 5 height 5
checkbox input "true"
checkbox input "false"
checkbox input "true"
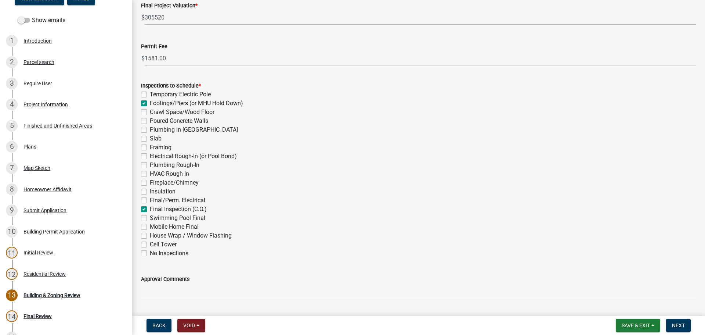
checkbox input "false"
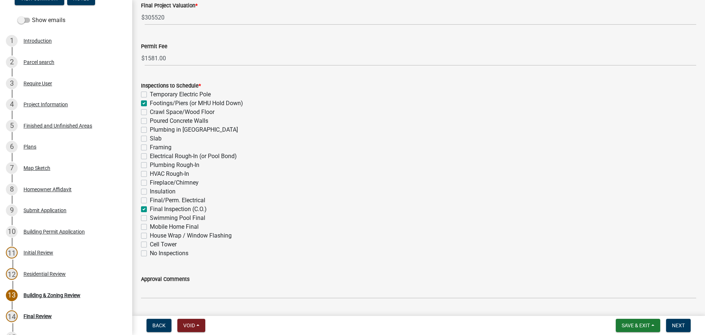
checkbox input "false"
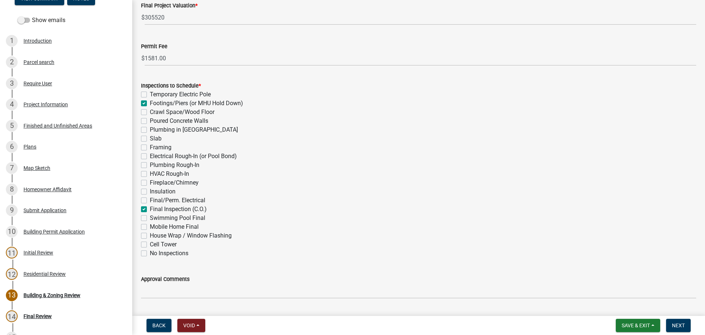
checkbox input "false"
checkbox input "true"
checkbox input "false"
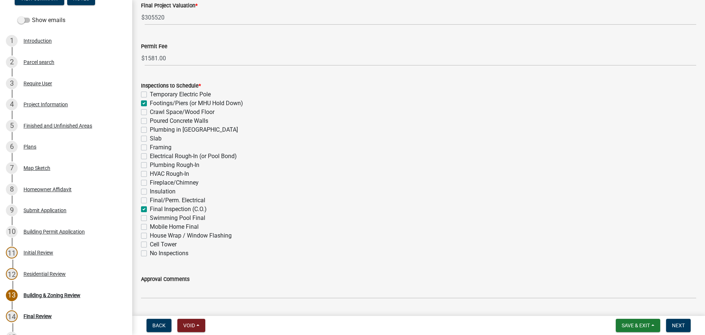
checkbox input "false"
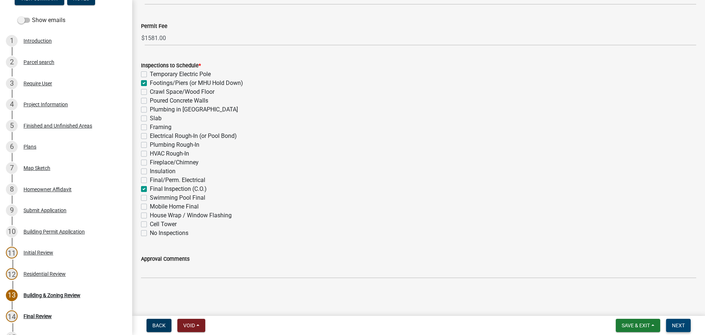
click at [682, 328] on button "Next" at bounding box center [678, 324] width 25 height 13
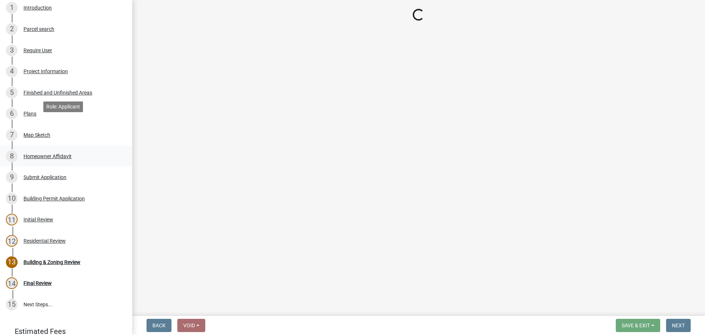
scroll to position [136, 0]
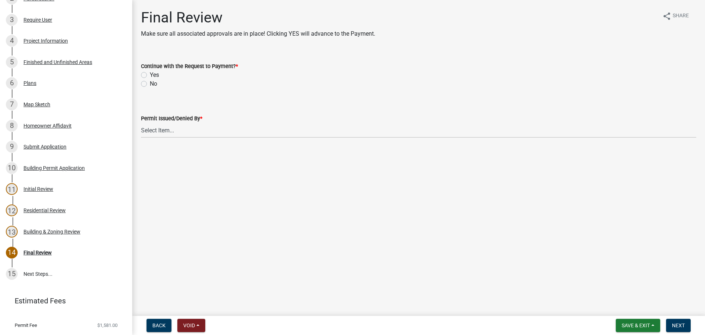
click at [150, 75] on label "Yes" at bounding box center [154, 75] width 9 height 9
click at [150, 75] on input "Yes" at bounding box center [152, 73] width 5 height 5
radio input "true"
click at [163, 131] on select "Select Item... Douglas Richardson James Lorimer Thrailkill Jr Keanua Patterson …" at bounding box center [418, 130] width 555 height 15
click at [141, 123] on select "Select Item... Douglas Richardson James Lorimer Thrailkill Jr Keanua Patterson …" at bounding box center [418, 130] width 555 height 15
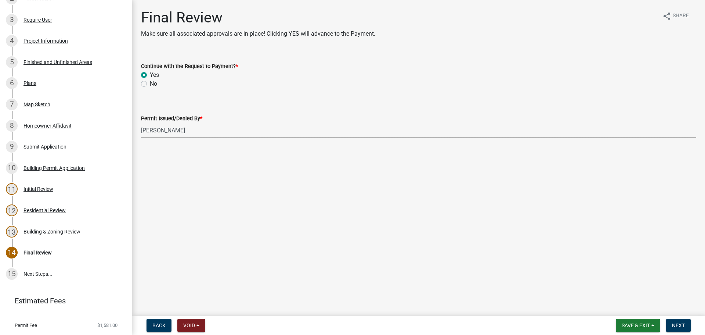
select select "d688b2a4-394c-4e7e-bf27-4f07b97f5404"
click at [673, 324] on span "Next" at bounding box center [678, 325] width 13 height 6
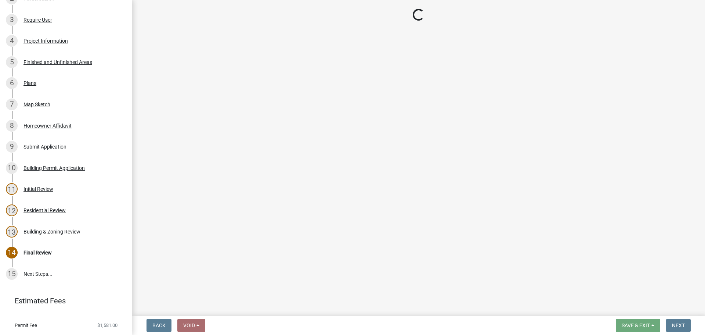
select select "3: 3"
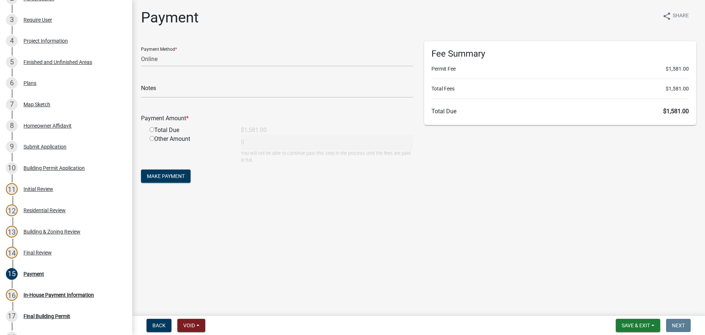
scroll to position [348, 0]
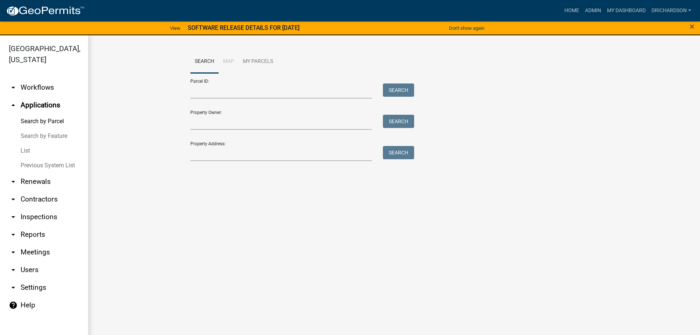
click at [225, 251] on main "Search Map My Parcels Parcel ID: Search Property Owner: Search Property Address…" at bounding box center [394, 189] width 612 height 308
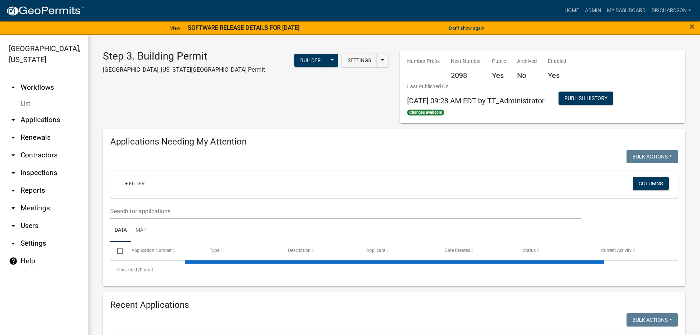
select select "1: 25"
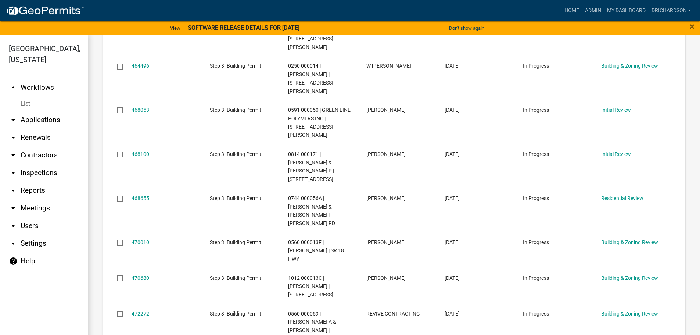
scroll to position [331, 0]
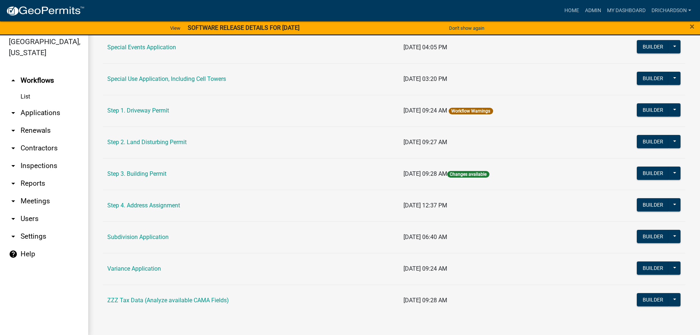
scroll to position [9, 0]
